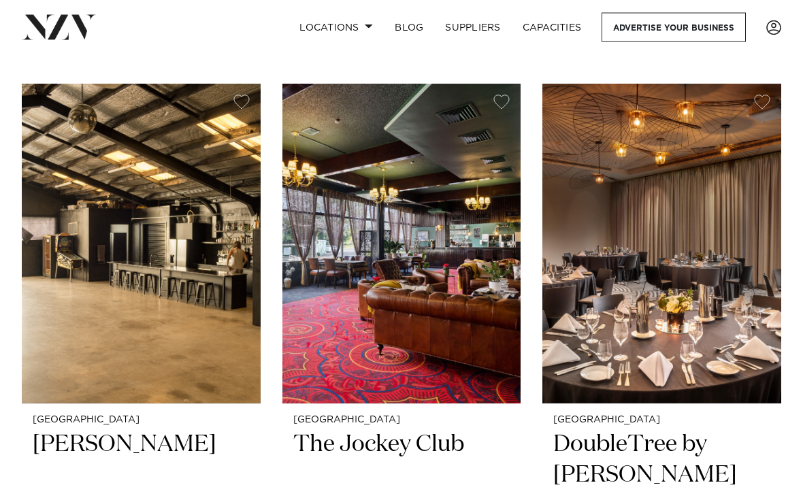
scroll to position [12867, 0]
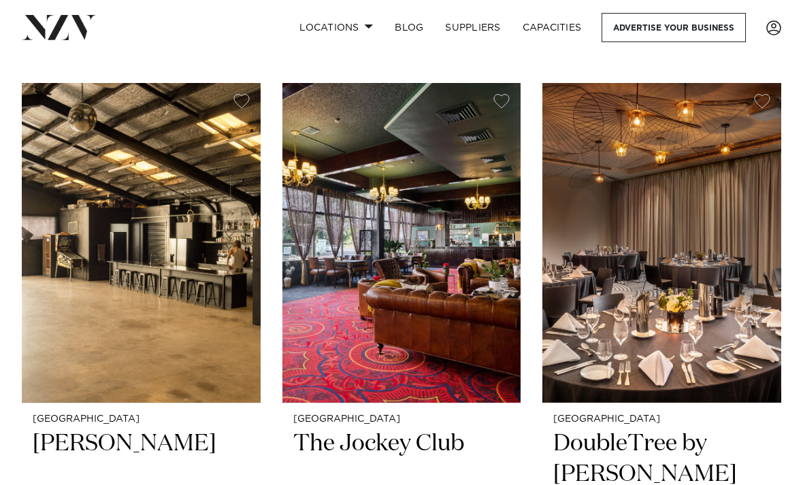
click at [444, 429] on h2 "The Jockey Club" at bounding box center [401, 474] width 217 height 91
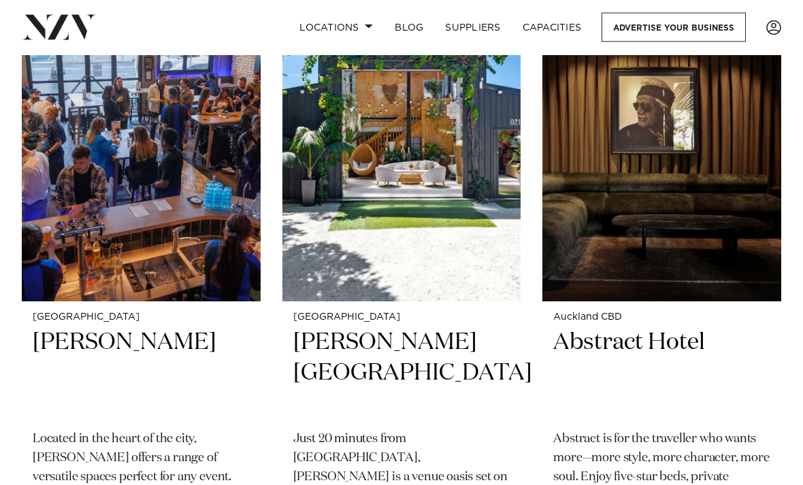
scroll to position [22797, 0]
click at [340, 328] on h2 "Camp David Gardens" at bounding box center [401, 373] width 217 height 91
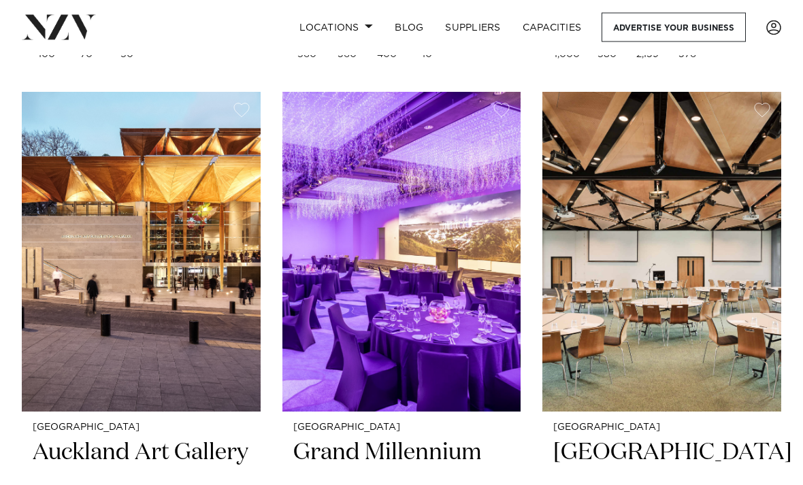
scroll to position [17772, 0]
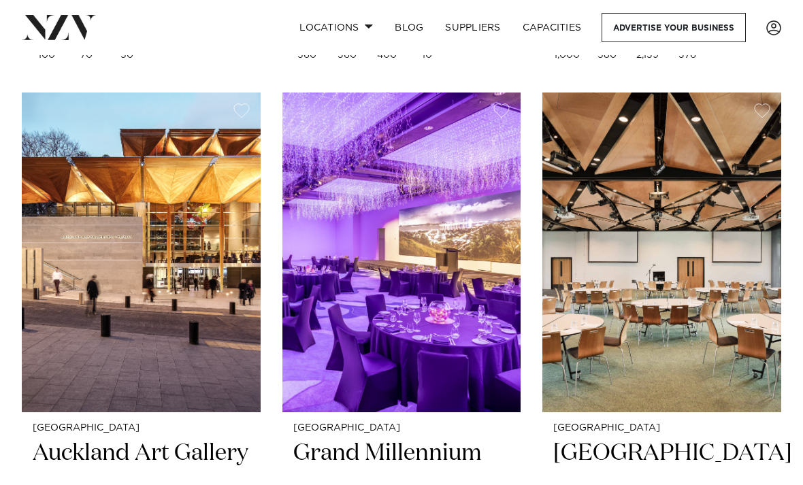
click at [48, 242] on img at bounding box center [141, 253] width 239 height 320
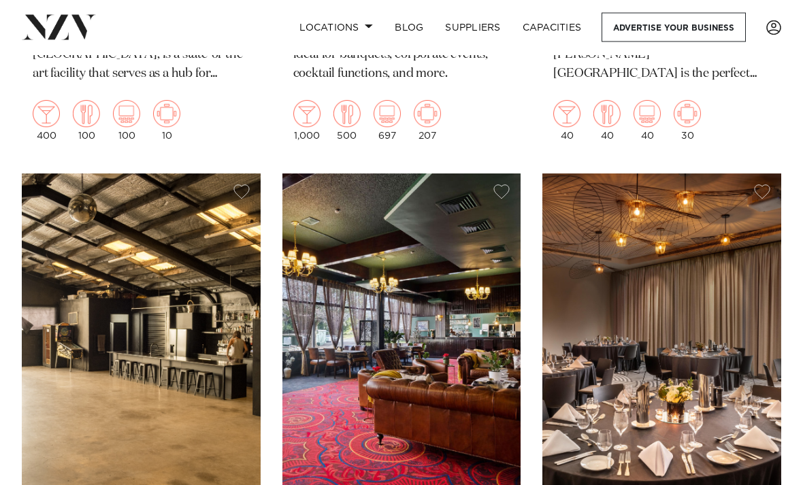
scroll to position [12775, 0]
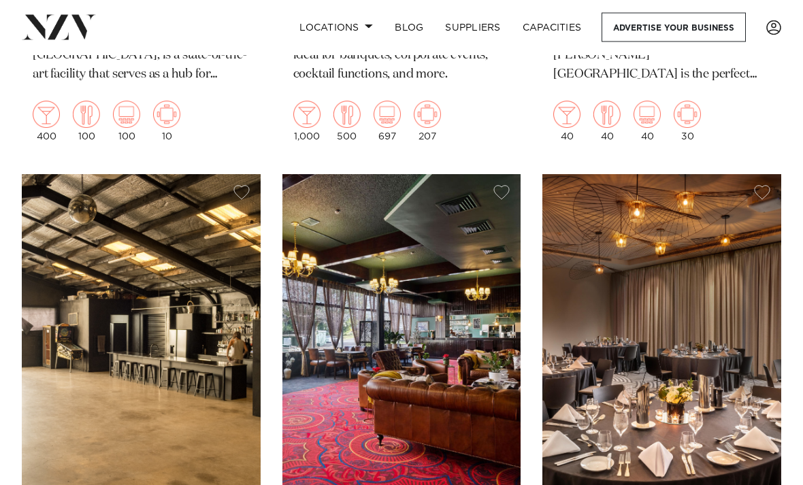
click at [76, 251] on img at bounding box center [141, 335] width 239 height 320
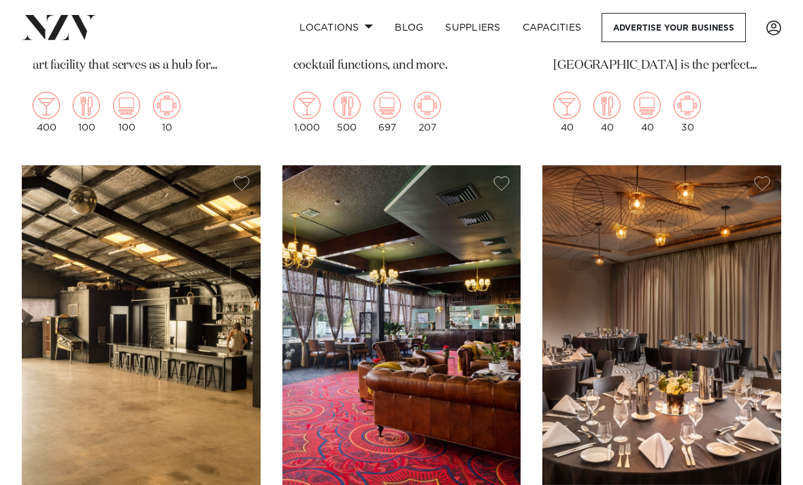
scroll to position [12783, 0]
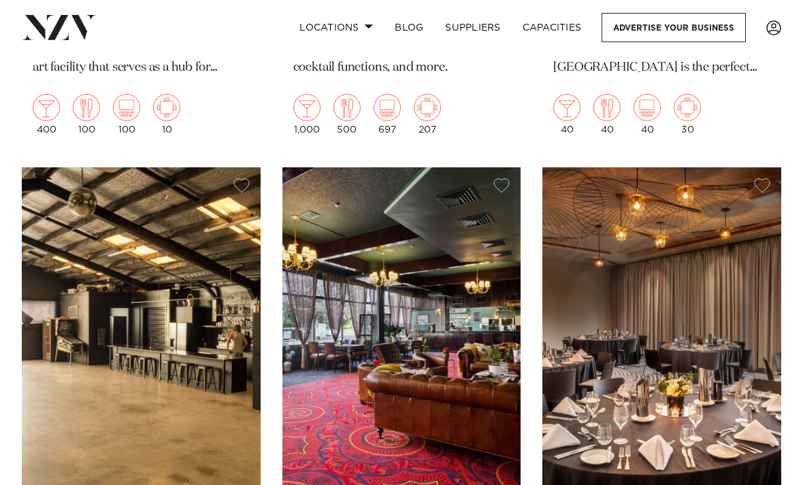
click at [356, 229] on img at bounding box center [401, 327] width 239 height 320
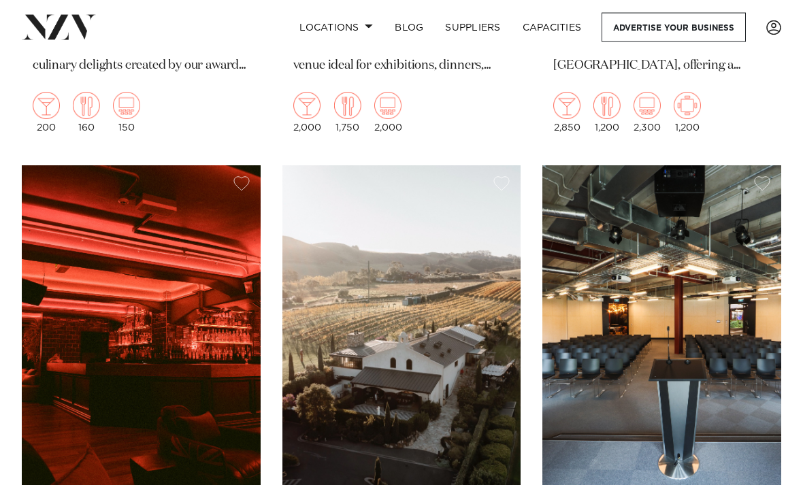
scroll to position [10941, 0]
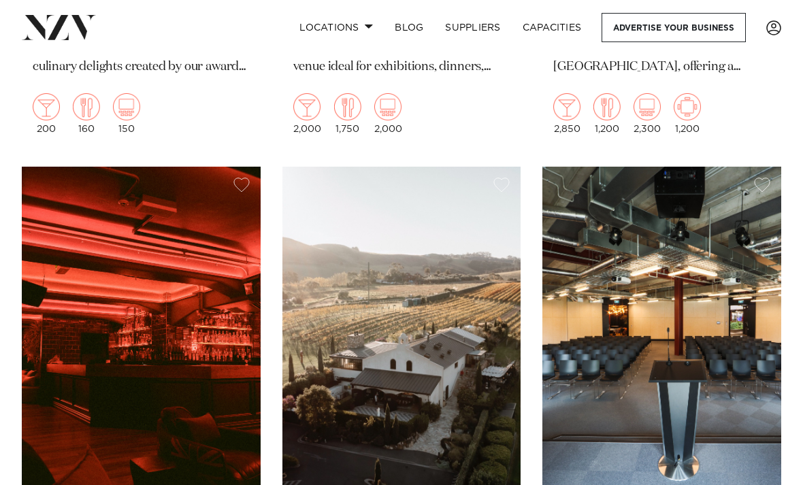
click at [726, 281] on img at bounding box center [661, 327] width 239 height 320
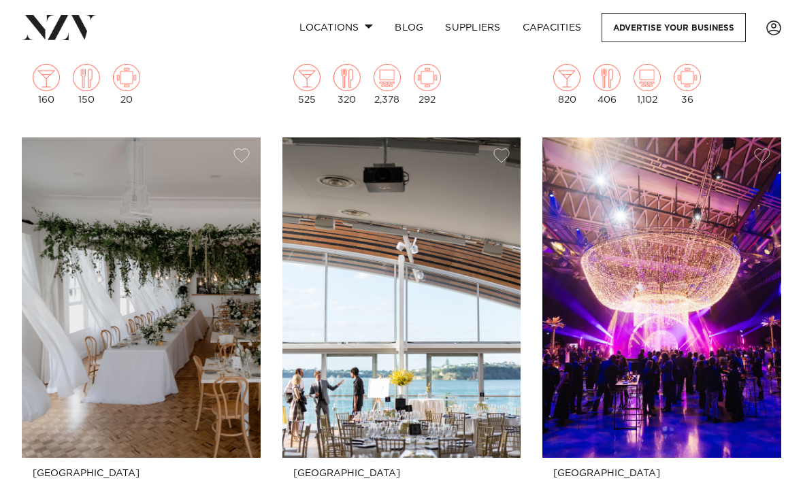
scroll to position [10354, 0]
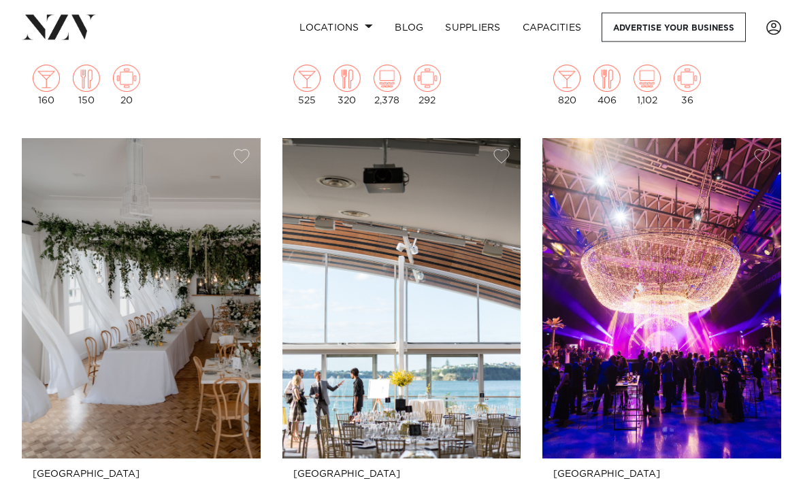
click at [46, 256] on img at bounding box center [141, 299] width 239 height 320
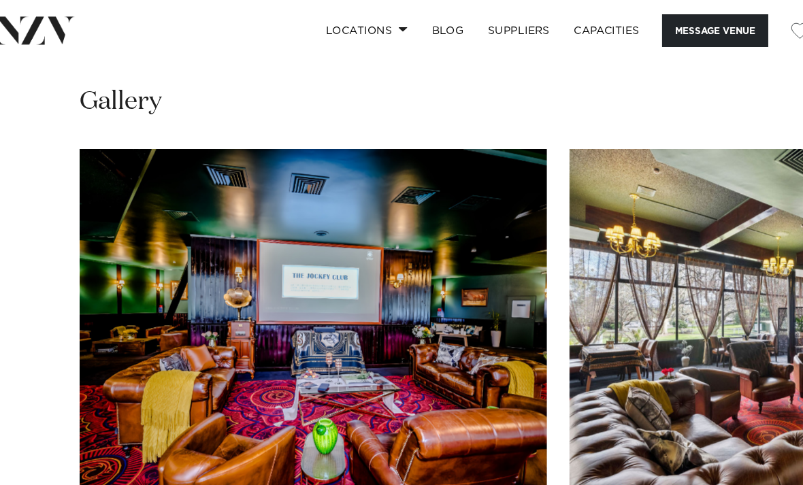
scroll to position [1417, 0]
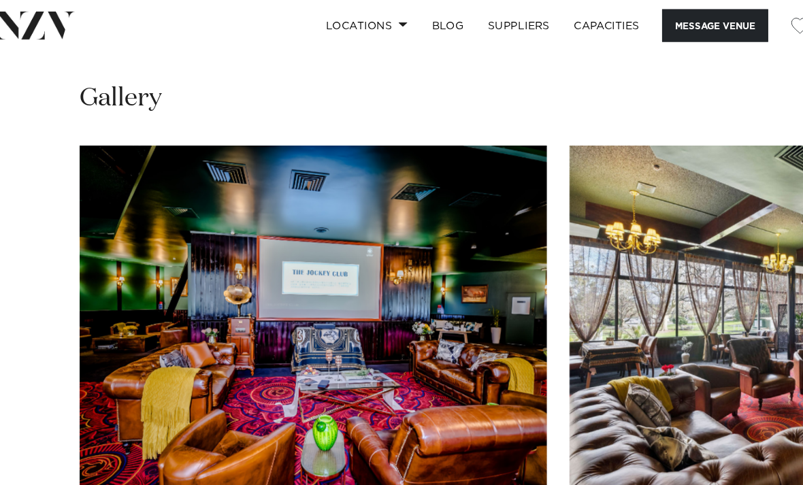
click at [48, 238] on swiper-container at bounding box center [401, 322] width 803 height 374
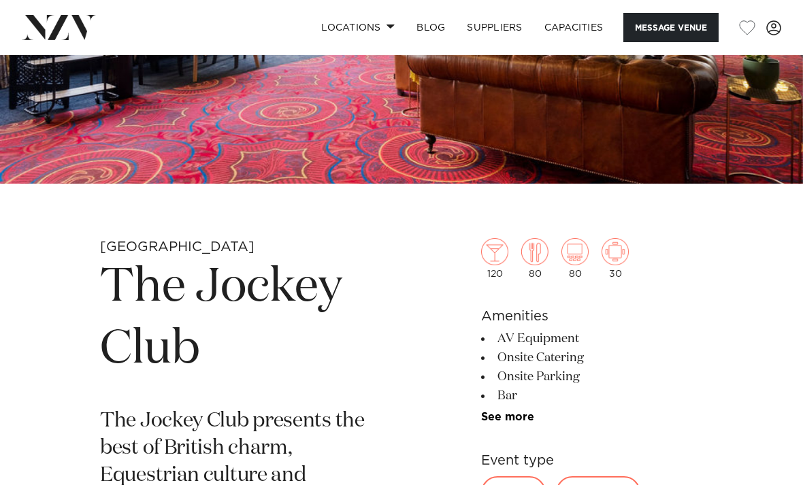
scroll to position [246, 0]
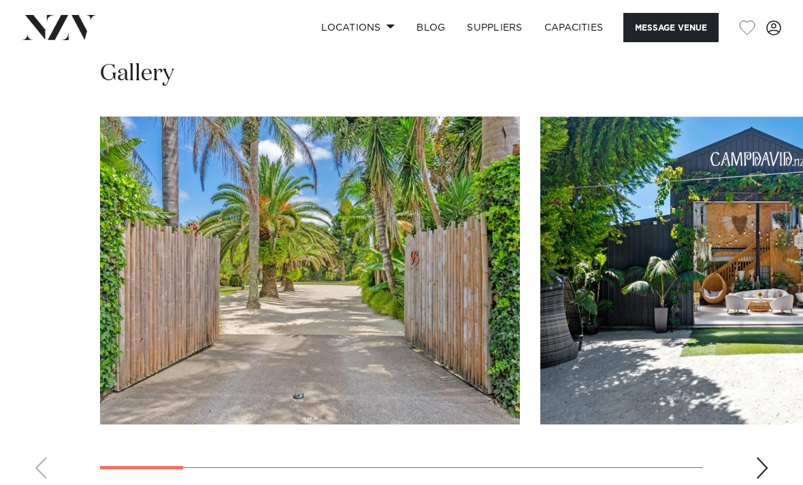
scroll to position [1141, 0]
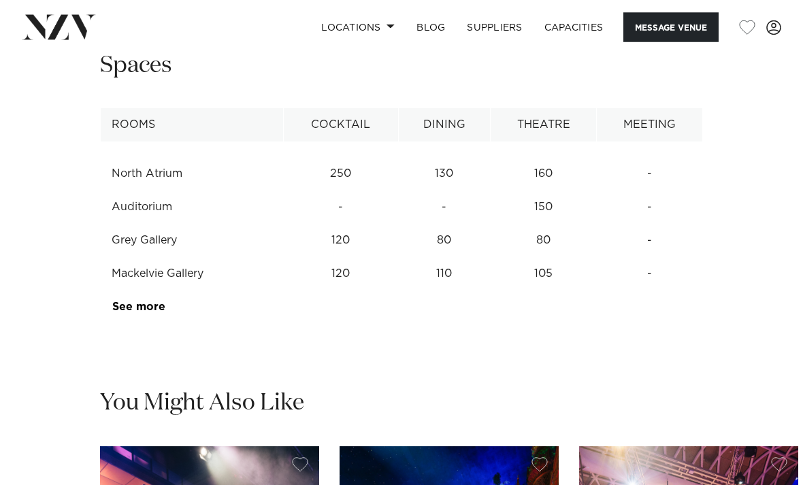
scroll to position [1771, 0]
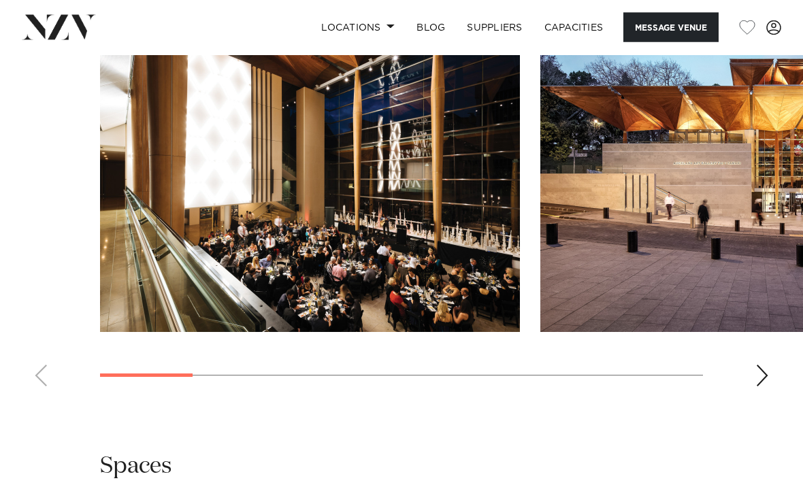
click at [757, 365] on div "Next slide" at bounding box center [762, 376] width 14 height 22
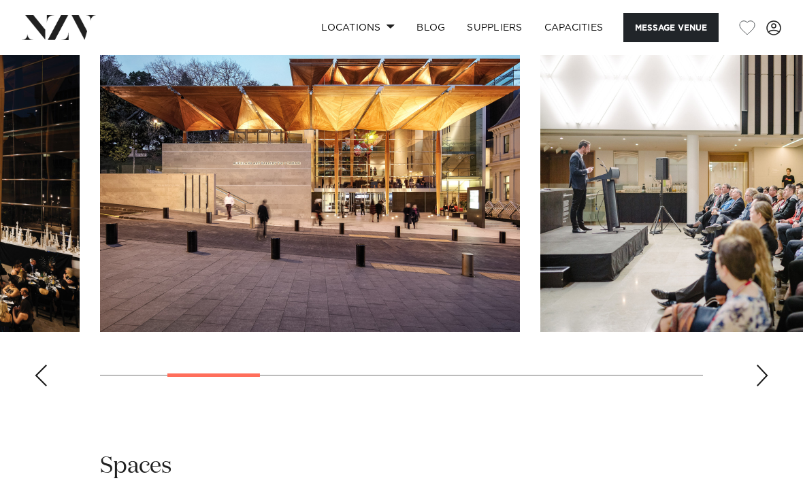
click at [761, 365] on div "Next slide" at bounding box center [762, 376] width 14 height 22
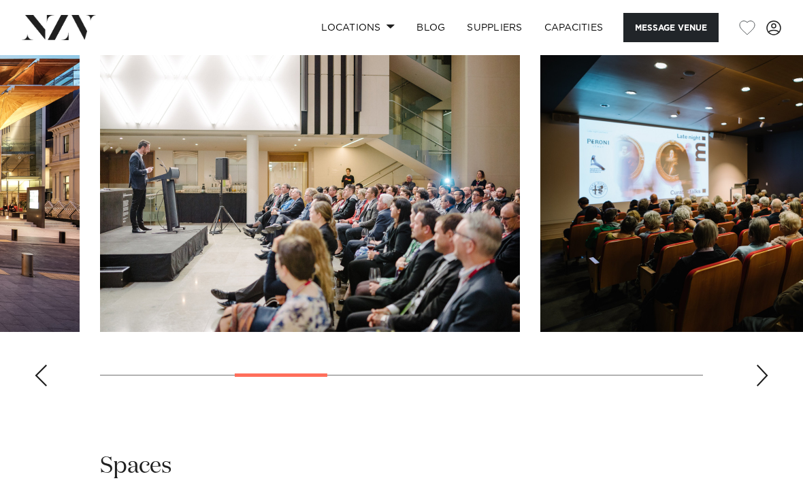
click at [759, 280] on img "4 / 9" at bounding box center [750, 178] width 420 height 308
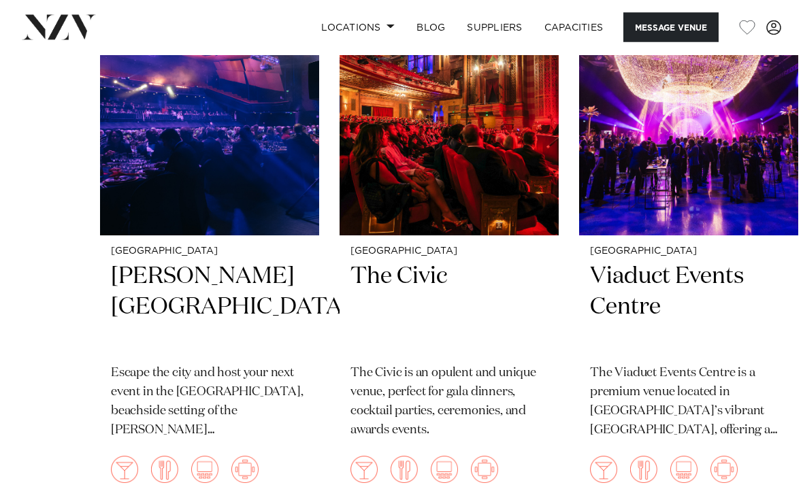
scroll to position [2298, 0]
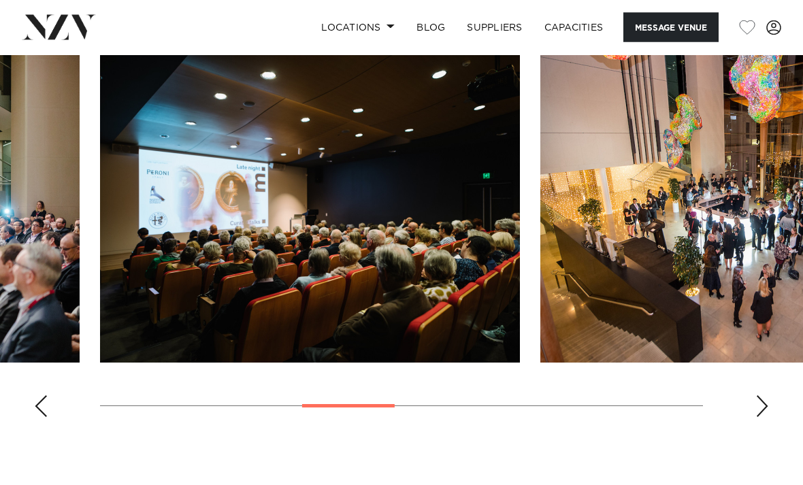
click at [759, 396] on div "Next slide" at bounding box center [762, 407] width 14 height 22
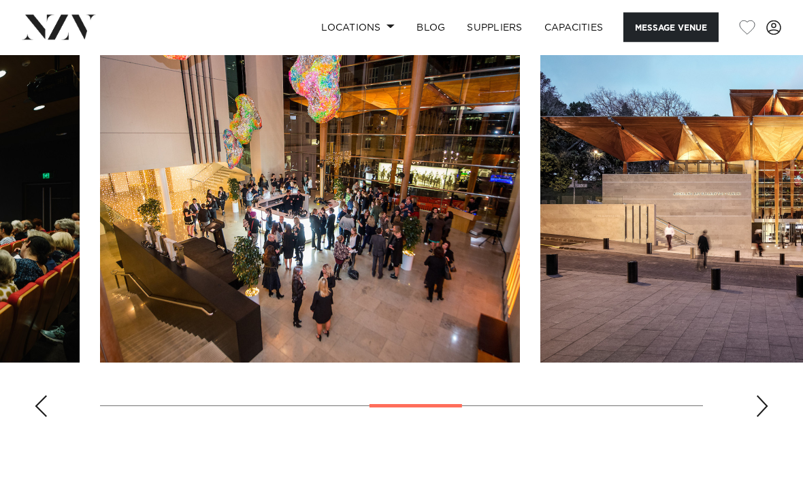
scroll to position [1360, 0]
click at [758, 395] on div "Next slide" at bounding box center [762, 406] width 14 height 22
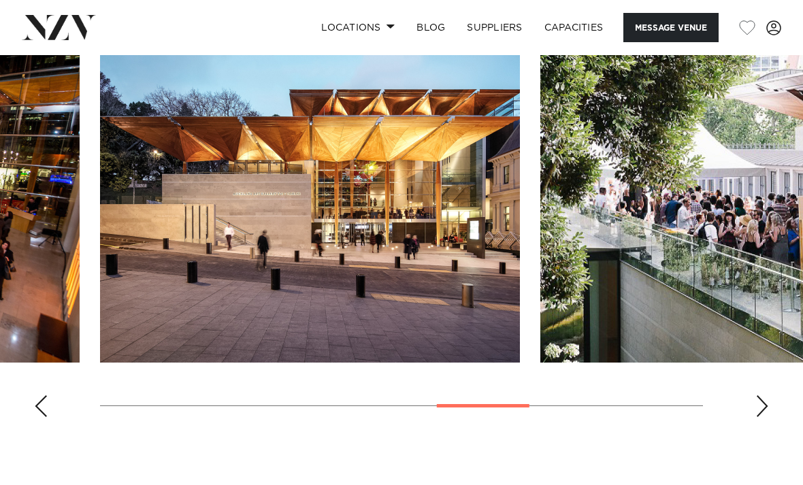
click at [764, 395] on div "Next slide" at bounding box center [762, 406] width 14 height 22
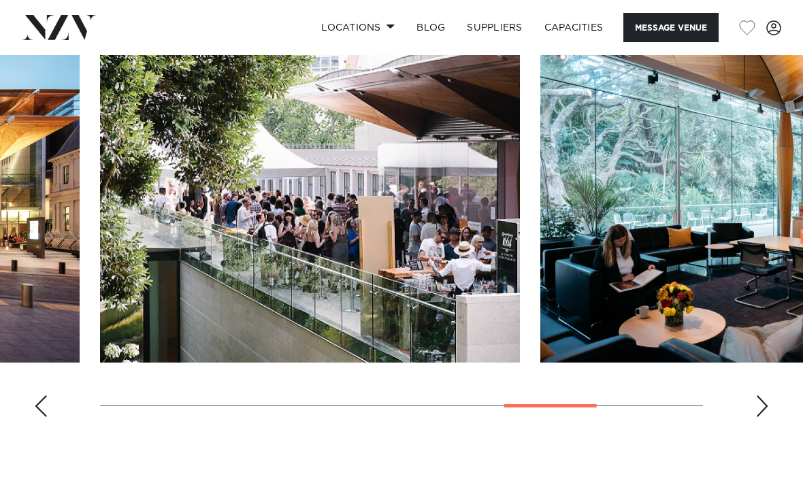
click at [761, 395] on div "Next slide" at bounding box center [762, 406] width 14 height 22
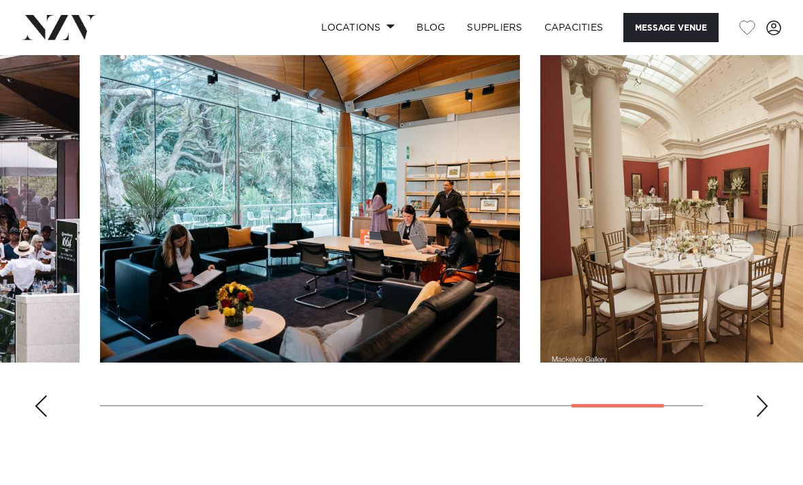
click at [762, 395] on div "Next slide" at bounding box center [762, 406] width 14 height 22
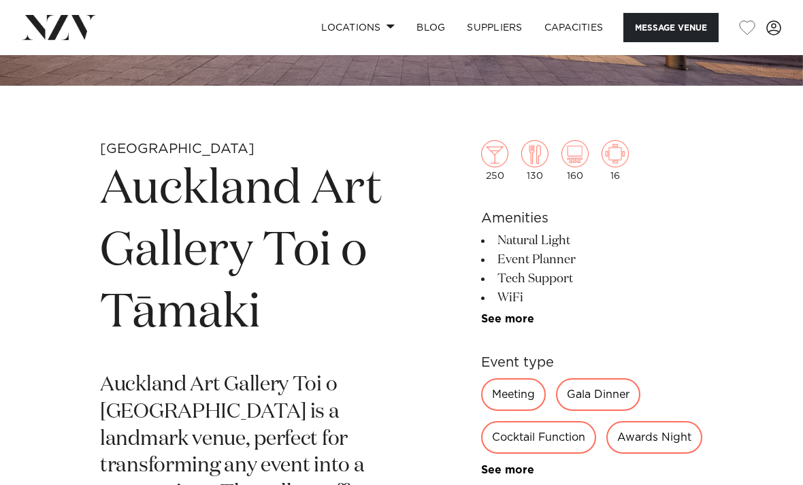
scroll to position [345, 0]
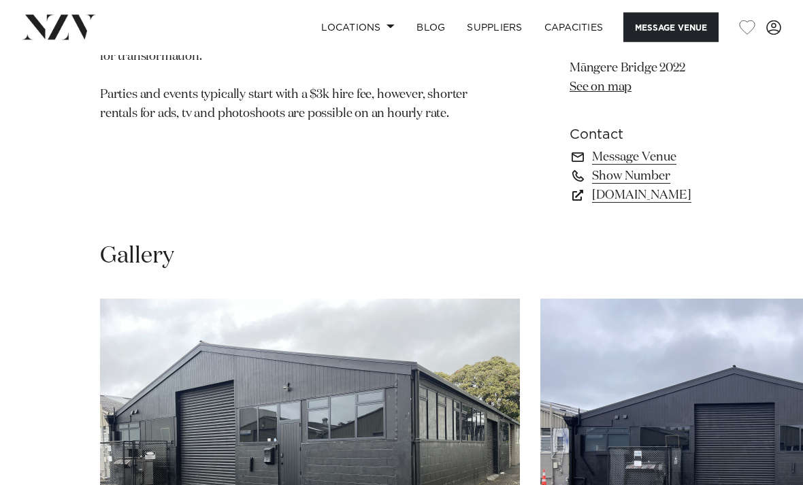
scroll to position [964, 0]
click at [47, 299] on swiper-container at bounding box center [401, 486] width 803 height 374
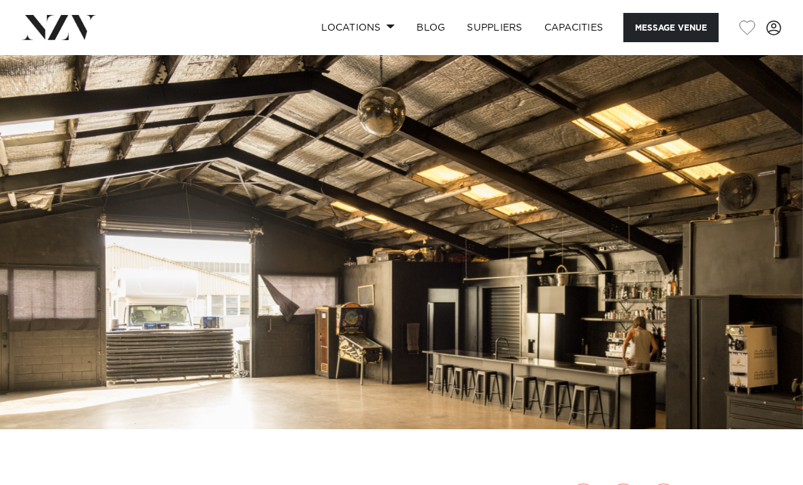
scroll to position [0, 0]
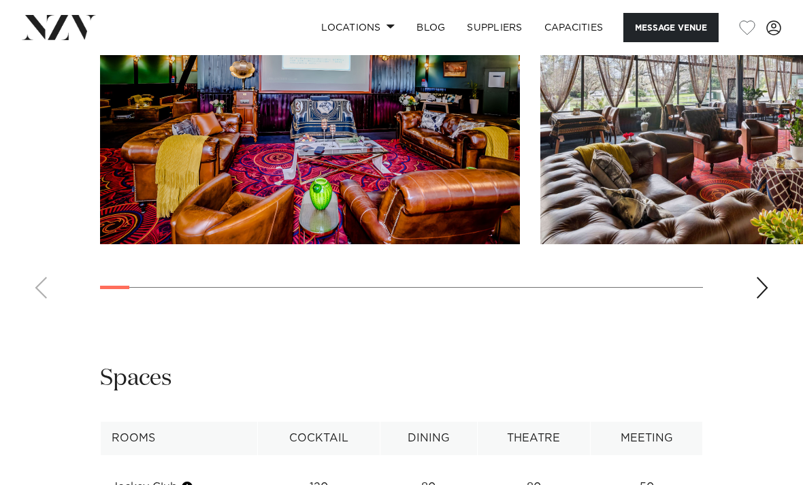
scroll to position [1597, 0]
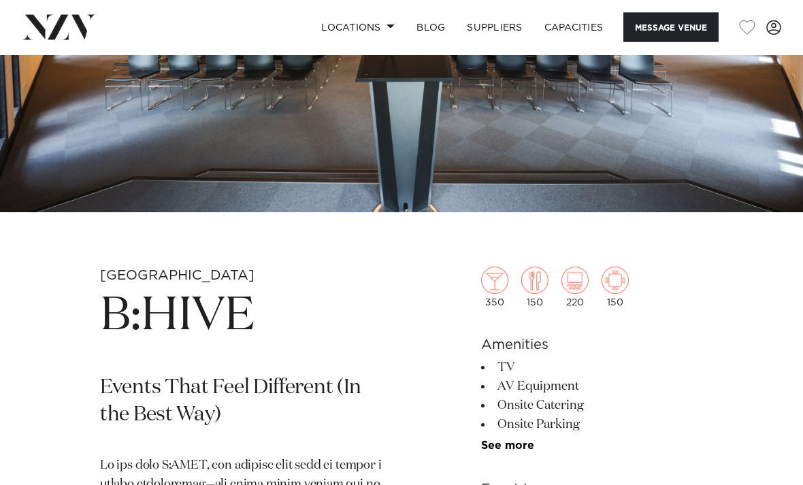
scroll to position [184, 0]
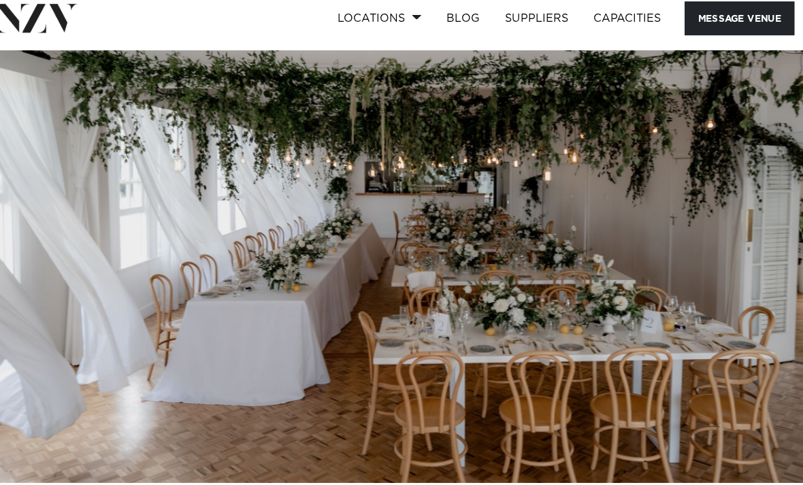
click at [60, 202] on img at bounding box center [401, 243] width 803 height 376
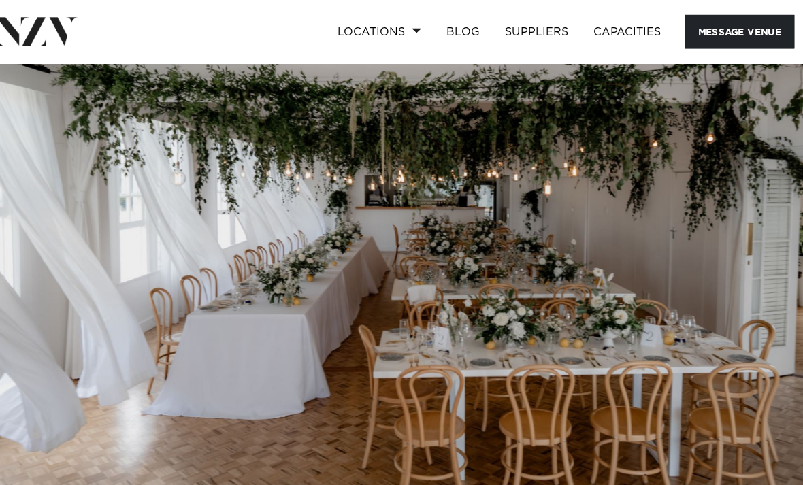
click at [315, 24] on link "Locations" at bounding box center [357, 27] width 95 height 29
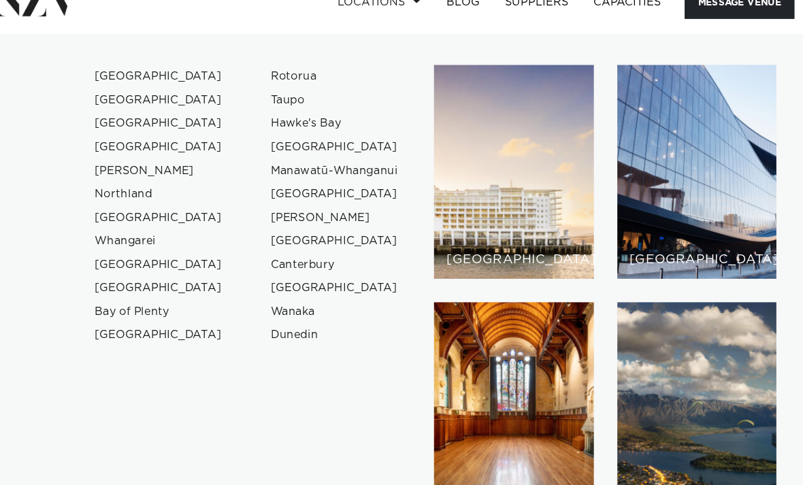
click at [101, 82] on link "[GEOGRAPHIC_DATA]" at bounding box center [166, 92] width 133 height 20
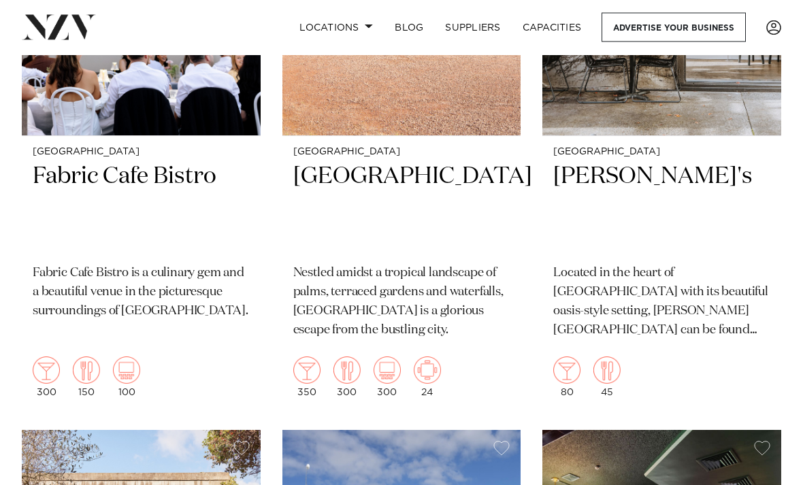
scroll to position [8789, 0]
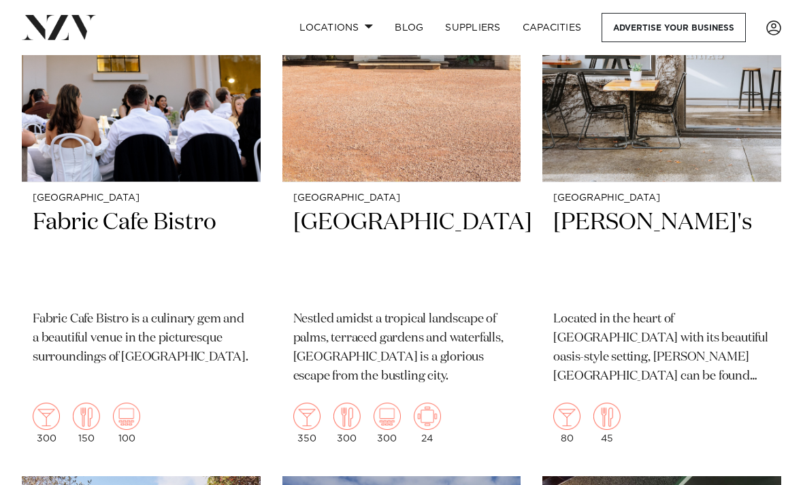
click at [24, 210] on div "Auckland Fabric Cafe Bistro Fabric Cafe Bistro is a culinary gem and a beautifu…" at bounding box center [141, 318] width 239 height 272
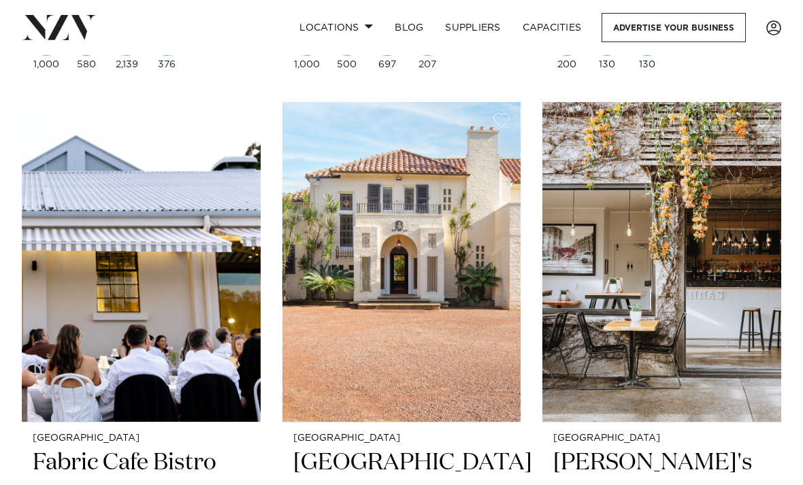
scroll to position [8549, 0]
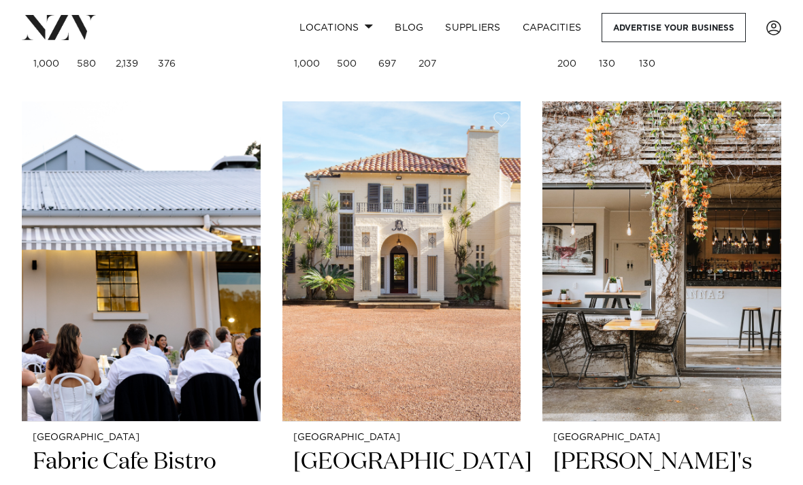
click at [735, 231] on img at bounding box center [661, 261] width 239 height 320
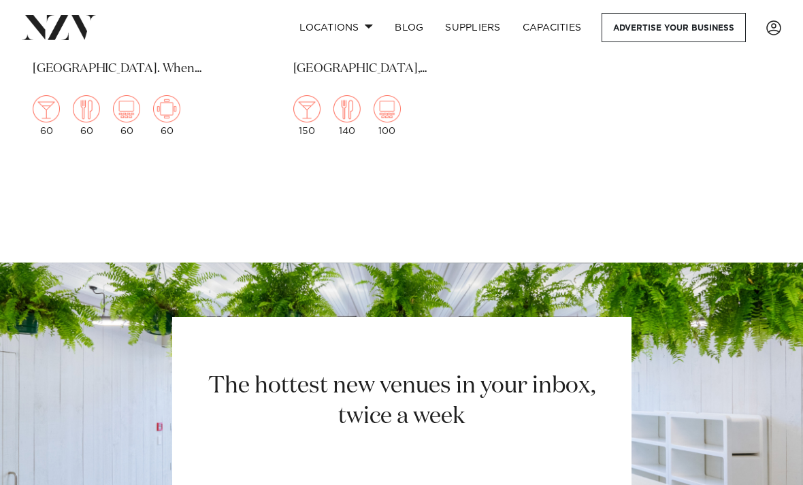
scroll to position [25066, 0]
